Goal: Task Accomplishment & Management: Manage account settings

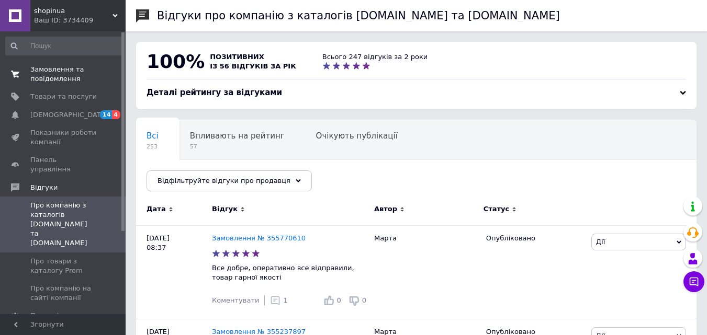
click at [59, 72] on span "Замовлення та повідомлення" at bounding box center [63, 74] width 66 height 19
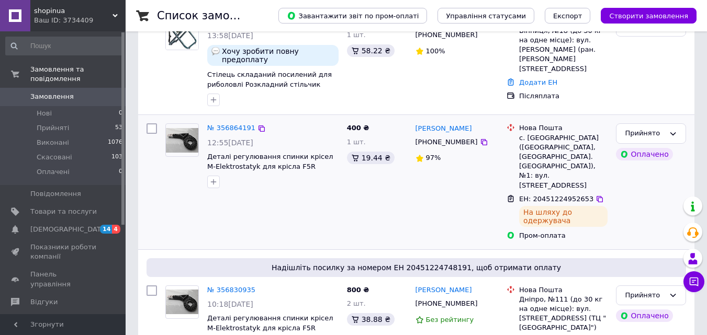
scroll to position [157, 0]
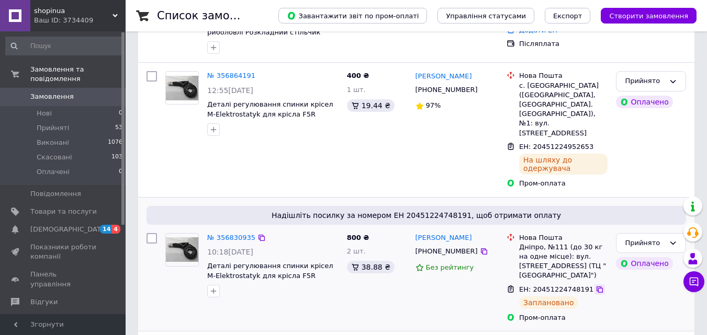
click at [595, 286] on icon at bounding box center [599, 290] width 8 height 8
click at [36, 298] on span "Відгуки" at bounding box center [43, 302] width 27 height 9
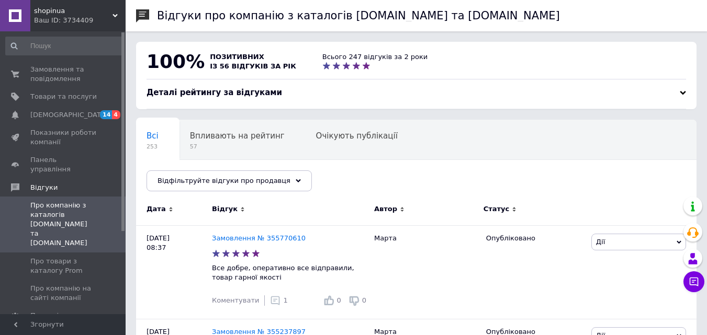
scroll to position [52, 0]
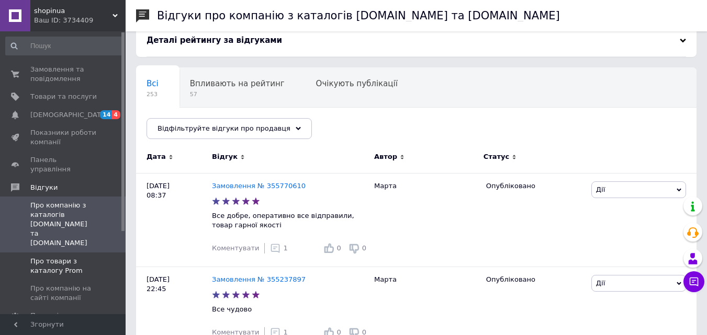
click at [51, 257] on span "Про товари з каталогу Prom" at bounding box center [63, 266] width 66 height 19
